Goal: Task Accomplishment & Management: Manage account settings

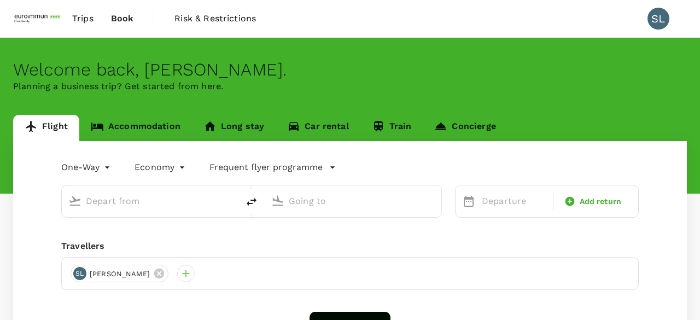
type input "Kuala Lumpur Intl ([GEOGRAPHIC_DATA])"
type input "Soekarno-Hatta Intl (CGK)"
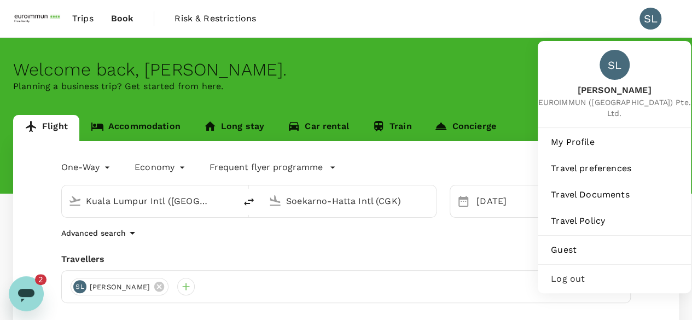
click at [652, 28] on div "SL" at bounding box center [650, 19] width 22 height 22
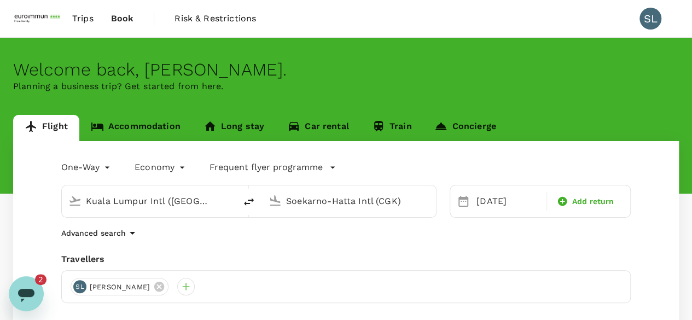
click at [84, 21] on span "Trips" at bounding box center [82, 18] width 21 height 13
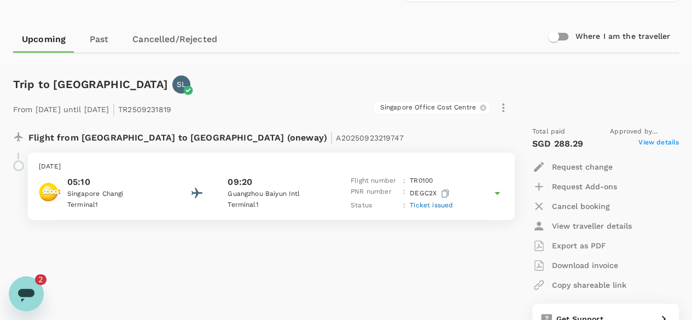
scroll to position [109, 0]
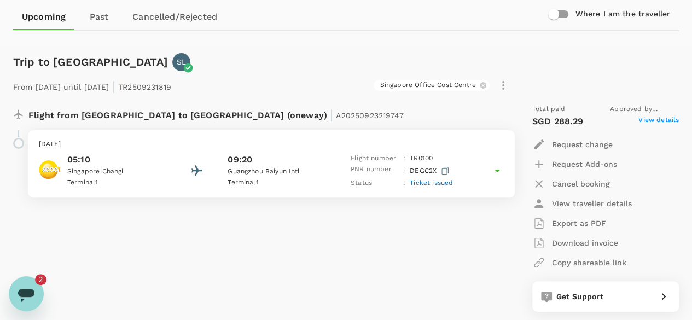
click at [498, 170] on icon at bounding box center [496, 171] width 5 height 3
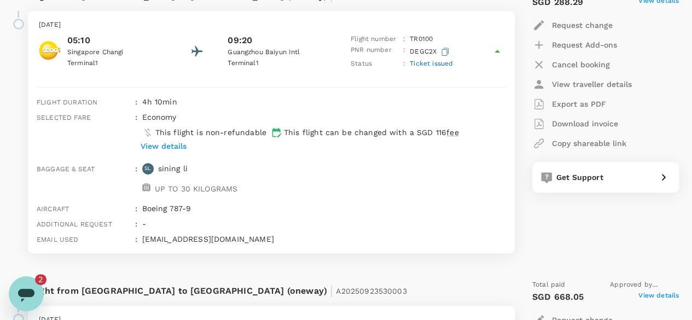
scroll to position [219, 0]
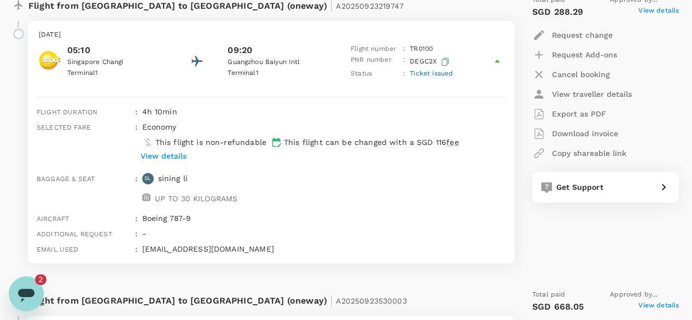
click at [498, 59] on icon at bounding box center [497, 61] width 13 height 13
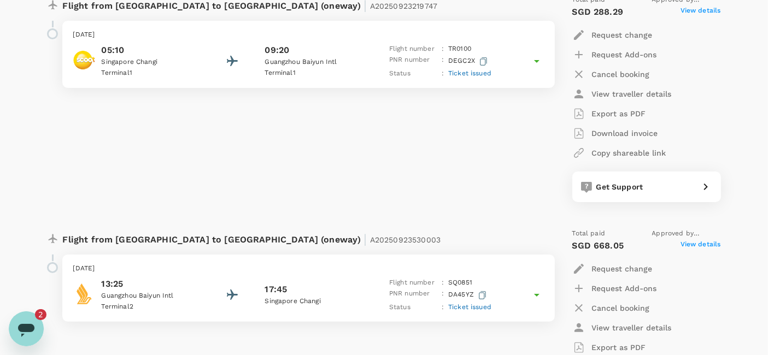
click at [538, 59] on icon at bounding box center [536, 61] width 13 height 13
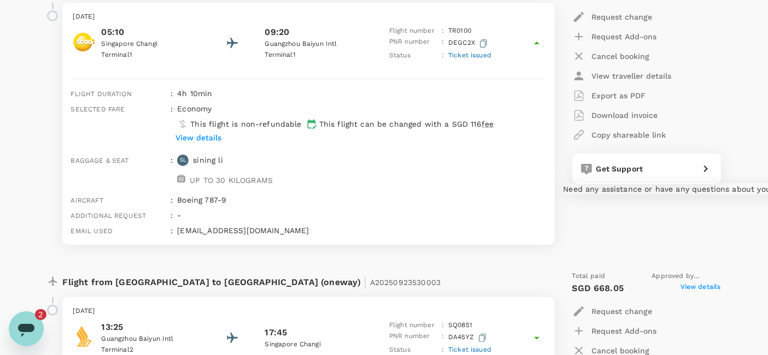
scroll to position [401, 0]
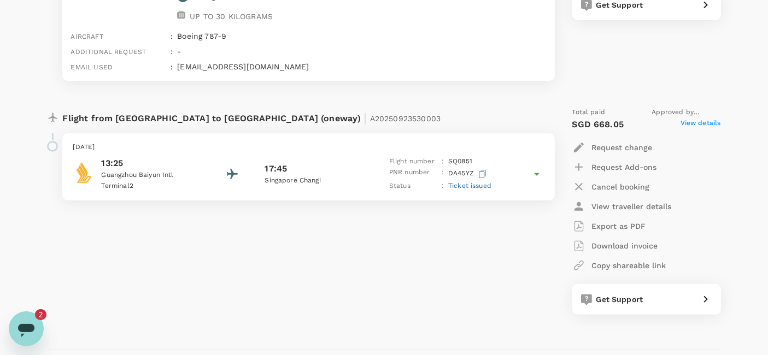
click at [699, 173] on div "Request Add-ons" at bounding box center [647, 168] width 149 height 20
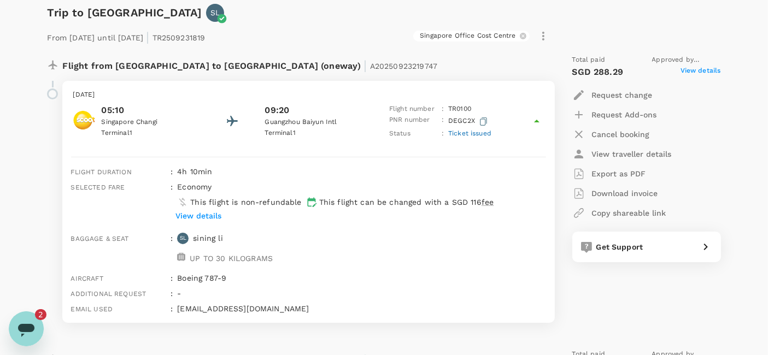
scroll to position [158, 0]
click at [632, 153] on p "View traveller details" at bounding box center [632, 155] width 80 height 11
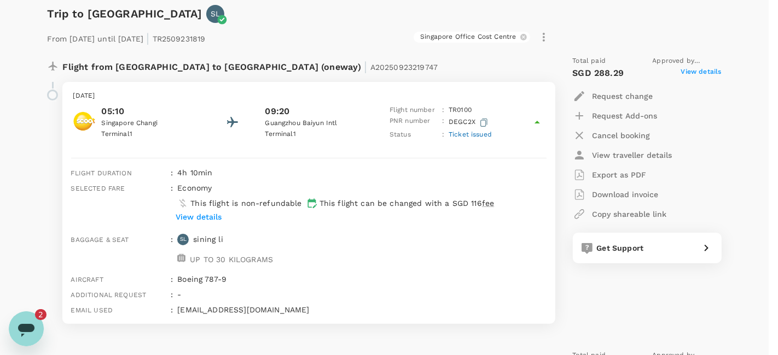
drag, startPoint x: 186, startPoint y: 197, endPoint x: 229, endPoint y: 200, distance: 42.2
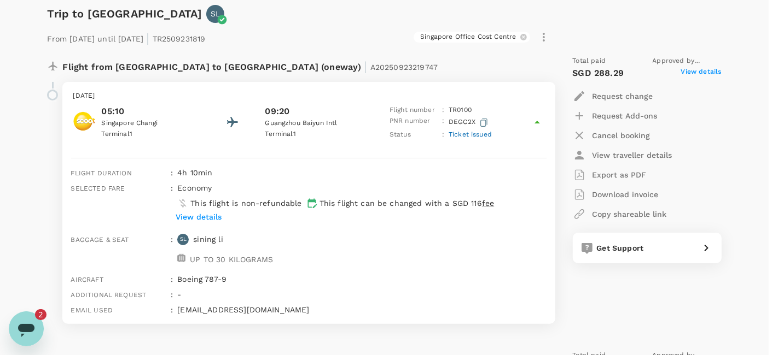
drag, startPoint x: 183, startPoint y: 197, endPoint x: 245, endPoint y: 199, distance: 61.8
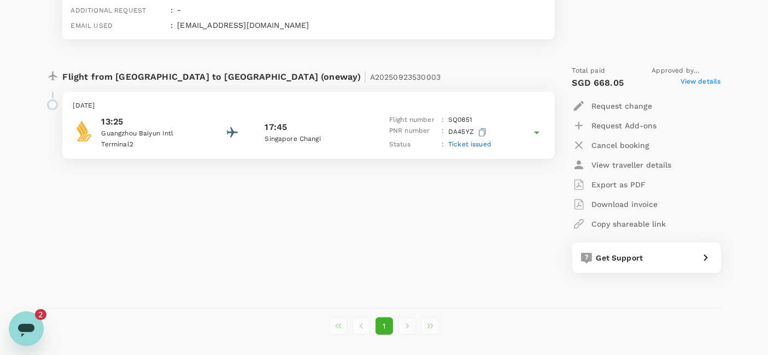
scroll to position [424, 0]
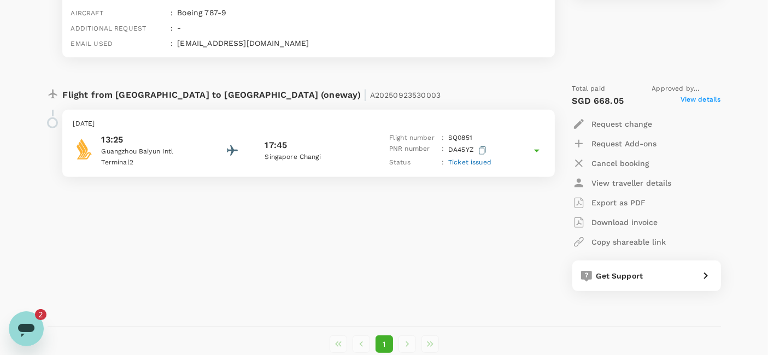
click at [651, 183] on p "View traveller details" at bounding box center [632, 183] width 80 height 11
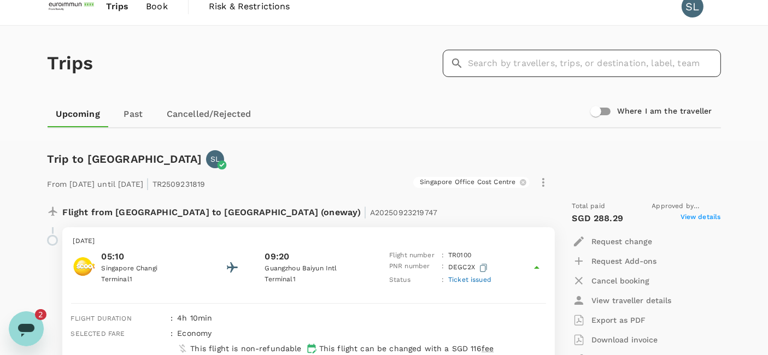
scroll to position [0, 0]
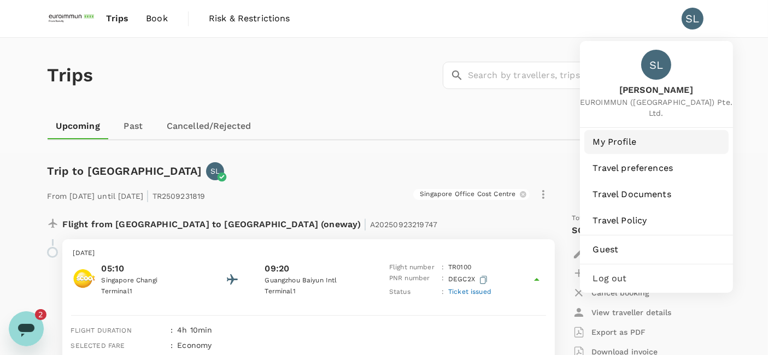
click at [619, 136] on span "My Profile" at bounding box center [656, 142] width 127 height 13
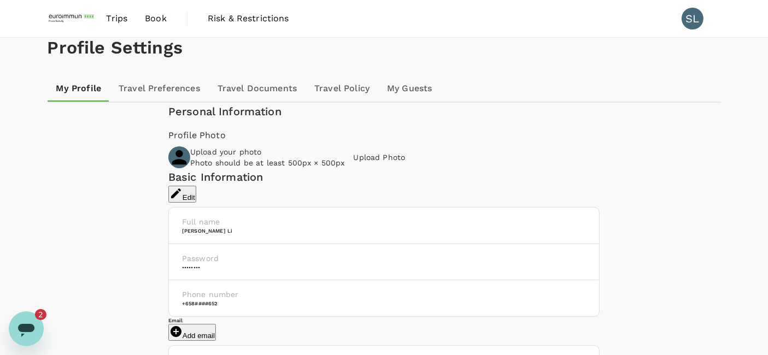
click at [158, 102] on link "Travel Preferences" at bounding box center [159, 88] width 99 height 26
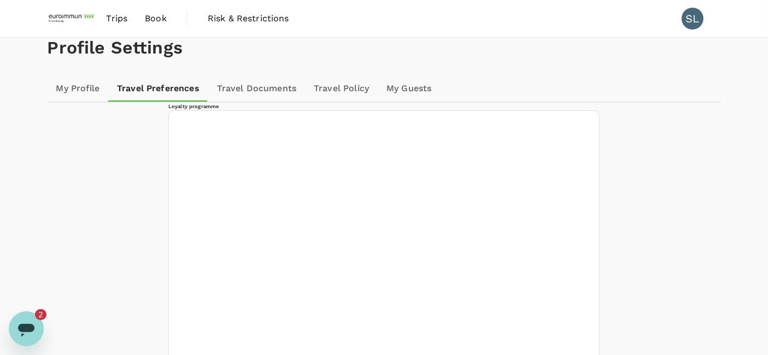
click at [269, 102] on link "Travel Documents" at bounding box center [256, 88] width 97 height 26
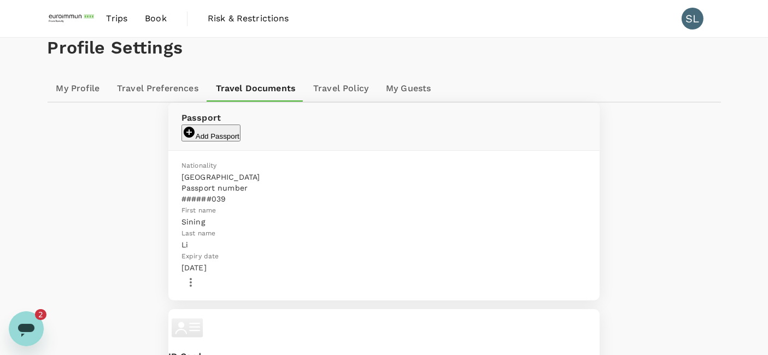
click at [349, 205] on p "######039" at bounding box center [384, 199] width 405 height 11
click at [197, 276] on icon "button" at bounding box center [190, 282] width 13 height 13
